Goal: Information Seeking & Learning: Learn about a topic

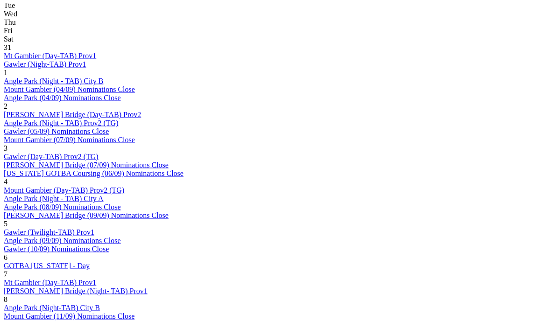
scroll to position [476, 0]
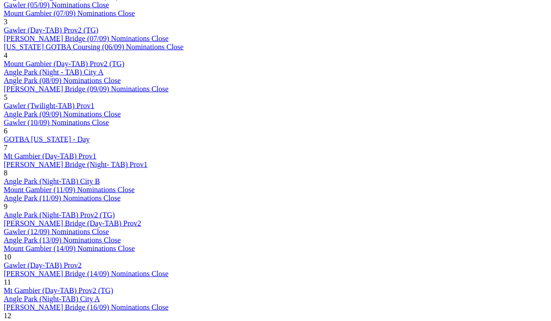
scroll to position [608, 0]
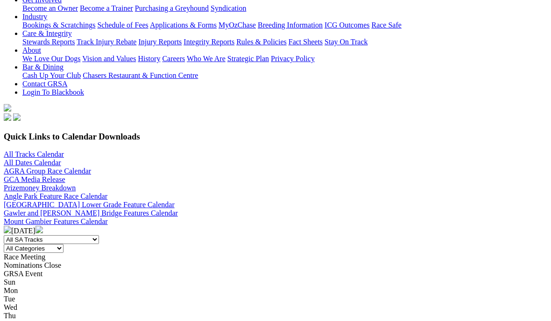
scroll to position [181, 0]
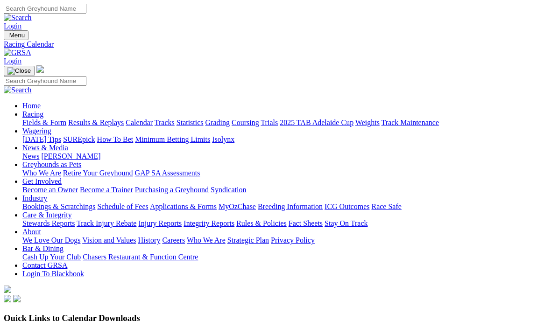
scroll to position [182, 0]
